Goal: Information Seeking & Learning: Understand process/instructions

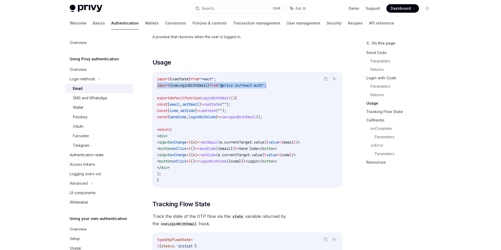
scroll to position [474, 0]
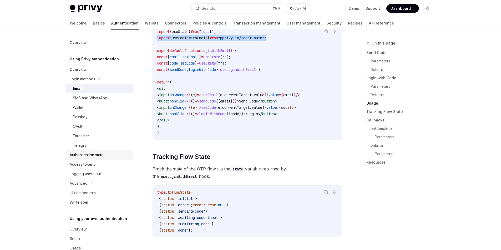
click at [103, 155] on div "Authentication state" at bounding box center [87, 155] width 34 height 6
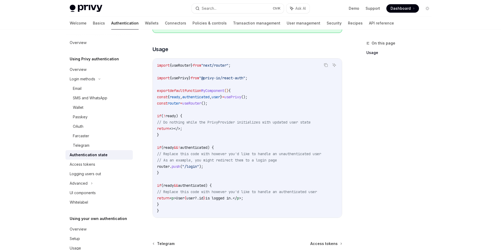
scroll to position [189, 0]
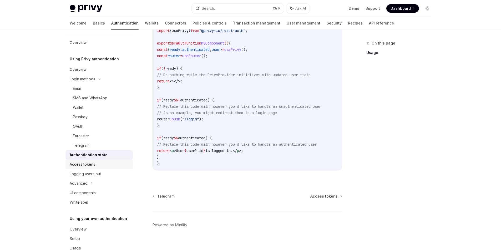
click at [80, 163] on div "Access tokens" at bounding box center [83, 164] width 26 height 6
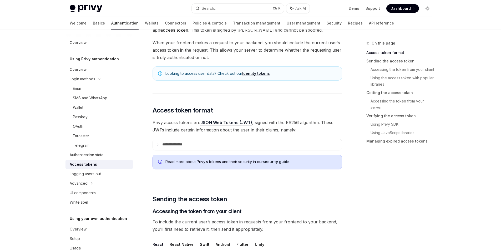
scroll to position [95, 0]
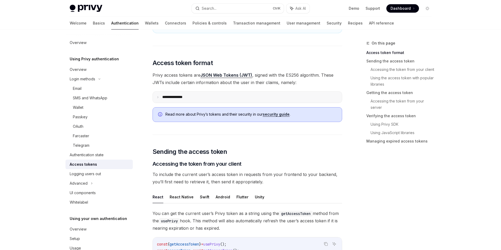
click at [193, 96] on summary "**********" at bounding box center [247, 97] width 189 height 11
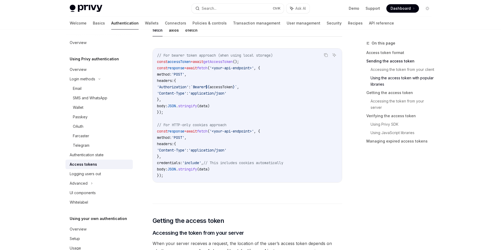
scroll to position [710, 0]
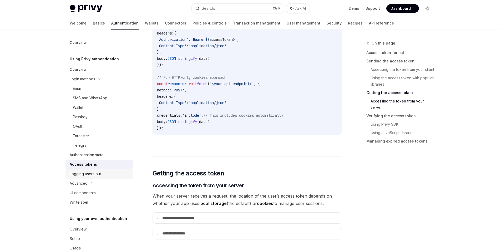
click at [106, 173] on div "Logging users out" at bounding box center [100, 174] width 60 height 6
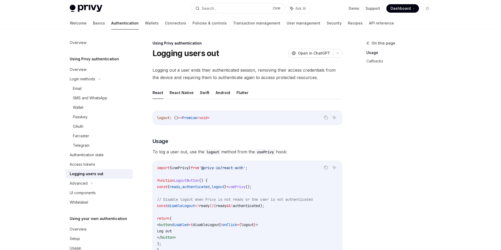
scroll to position [47, 0]
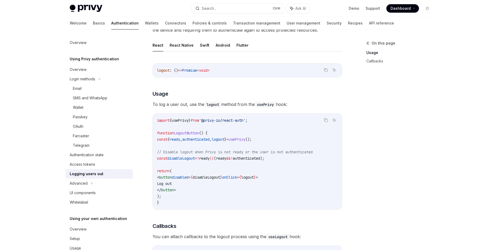
click at [195, 159] on span "disableLogout" at bounding box center [181, 158] width 27 height 5
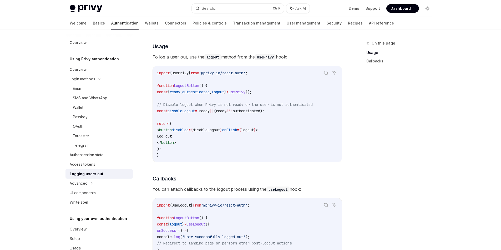
click at [212, 162] on div "import { usePrivy } from '@privy-io/react-auth' ; function LogoutButton () { co…" at bounding box center [247, 114] width 189 height 96
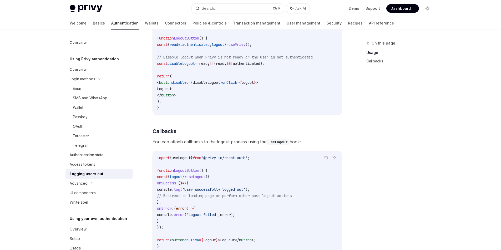
scroll to position [189, 0]
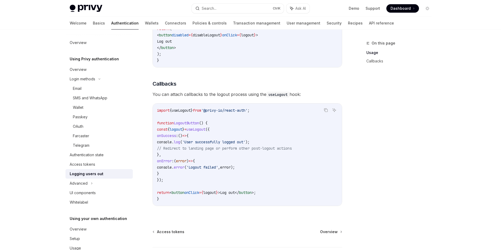
click at [172, 141] on span "console" at bounding box center [164, 141] width 15 height 5
click at [182, 140] on span "(" at bounding box center [181, 141] width 2 height 5
click at [222, 149] on span "// Redirect to landing page or perform other post-logout actions" at bounding box center [224, 148] width 135 height 5
click at [184, 166] on span "error" at bounding box center [179, 167] width 11 height 5
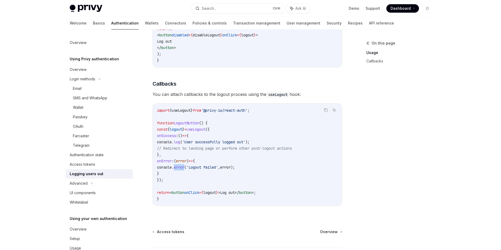
click at [184, 166] on span "error" at bounding box center [179, 167] width 11 height 5
click at [243, 149] on span "// Redirect to landing page or perform other post-logout actions" at bounding box center [224, 148] width 135 height 5
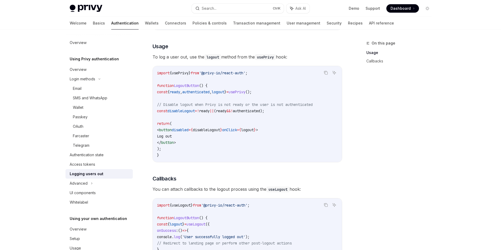
scroll to position [232, 0]
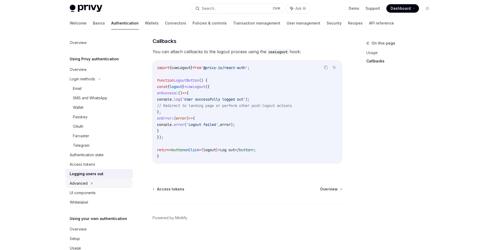
click at [108, 184] on div "Advanced" at bounding box center [99, 182] width 67 height 9
click at [84, 218] on div "UI components" at bounding box center [83, 221] width 26 height 6
type textarea "*"
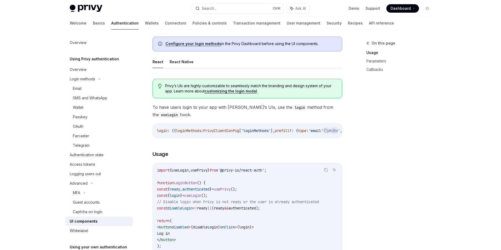
drag, startPoint x: 213, startPoint y: 116, endPoint x: 151, endPoint y: 107, distance: 63.3
click at [183, 129] on span "loginMethods" at bounding box center [188, 130] width 25 height 5
drag, startPoint x: 199, startPoint y: 140, endPoint x: 205, endPoint y: 140, distance: 5.8
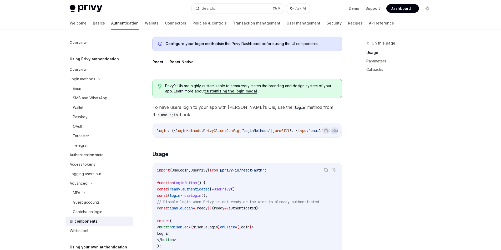
drag, startPoint x: 202, startPoint y: 137, endPoint x: 210, endPoint y: 139, distance: 8.6
click at [210, 137] on div "login : ({ loginMethods : PrivyClientConfig [ 'loginMethods' ], prefill ?: { ty…" at bounding box center [247, 131] width 189 height 14
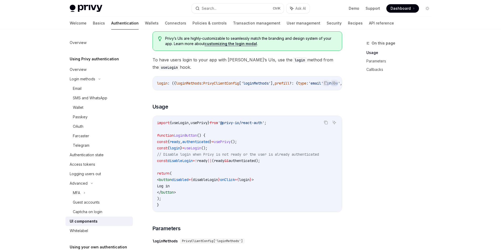
click at [208, 123] on span "usePrivy" at bounding box center [199, 122] width 17 height 5
click at [182, 125] on span "useLogin" at bounding box center [180, 122] width 17 height 5
click at [205, 125] on span "usePrivy" at bounding box center [199, 122] width 17 height 5
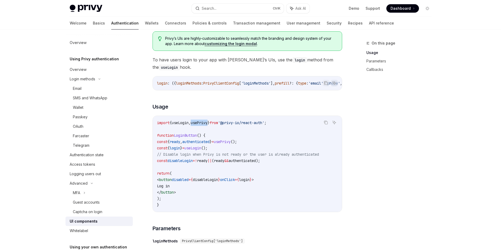
click at [205, 125] on span "usePrivy" at bounding box center [199, 122] width 17 height 5
